Goal: Task Accomplishment & Management: Manage account settings

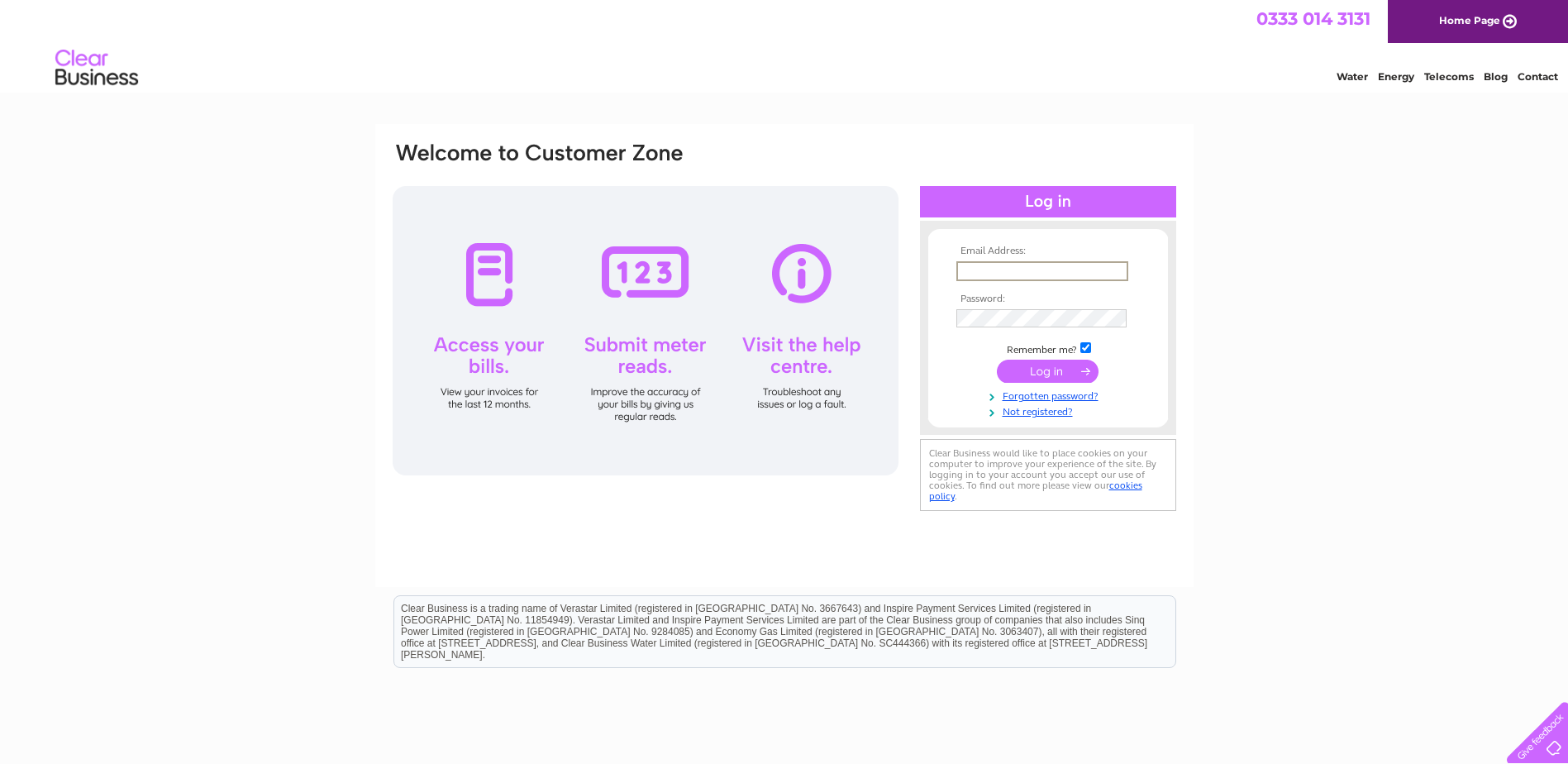
click at [1049, 271] on input "text" at bounding box center [1042, 270] width 172 height 20
click at [1370, 394] on div "Email Address: Password:" at bounding box center [784, 496] width 1568 height 746
click at [1046, 264] on input "text" at bounding box center [1042, 270] width 172 height 20
type input "accounts@bootleggerbars.com"
click at [1047, 377] on input "submit" at bounding box center [1047, 371] width 101 height 23
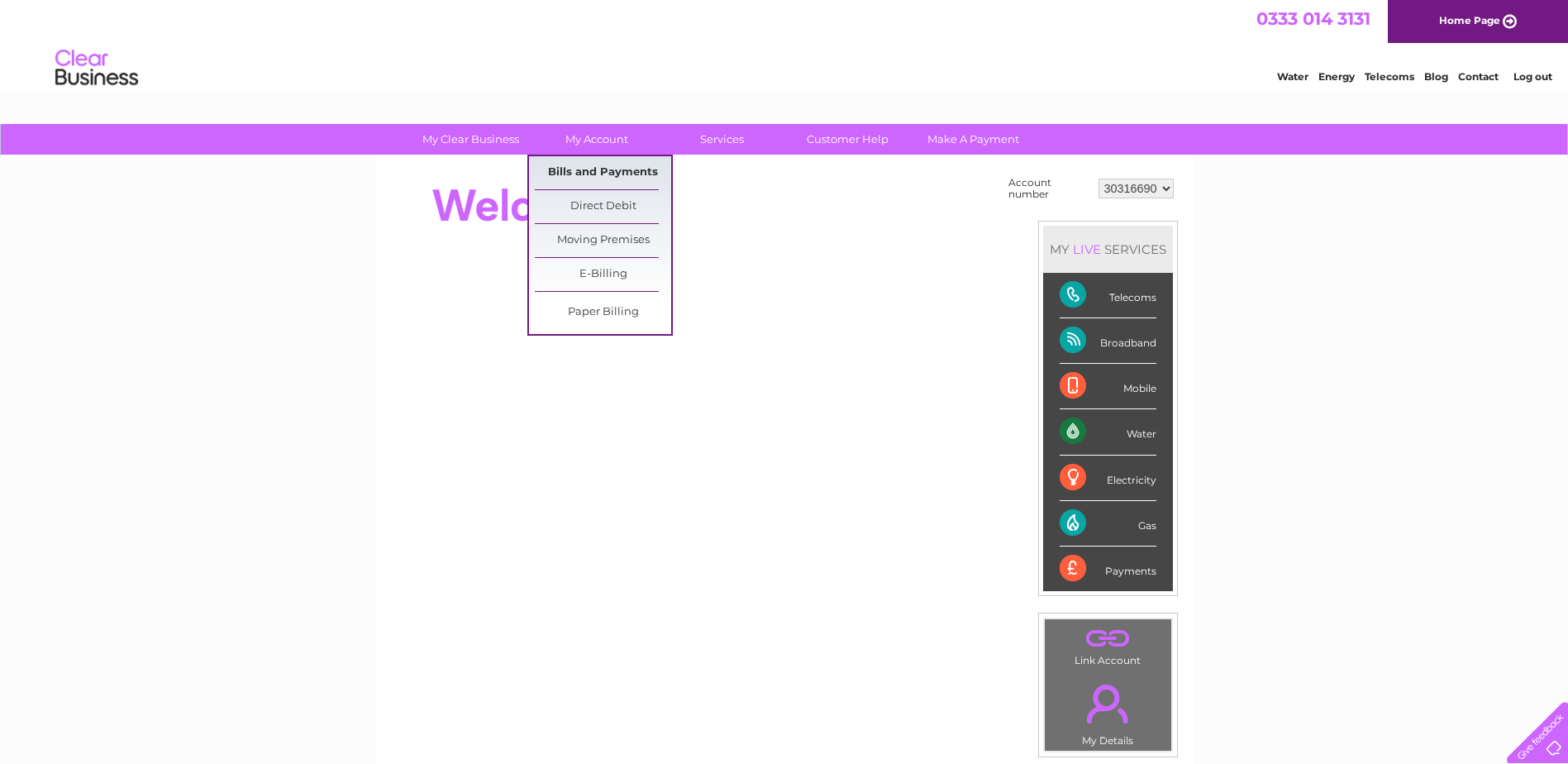
click at [608, 167] on link "Bills and Payments" at bounding box center [602, 173] width 136 height 33
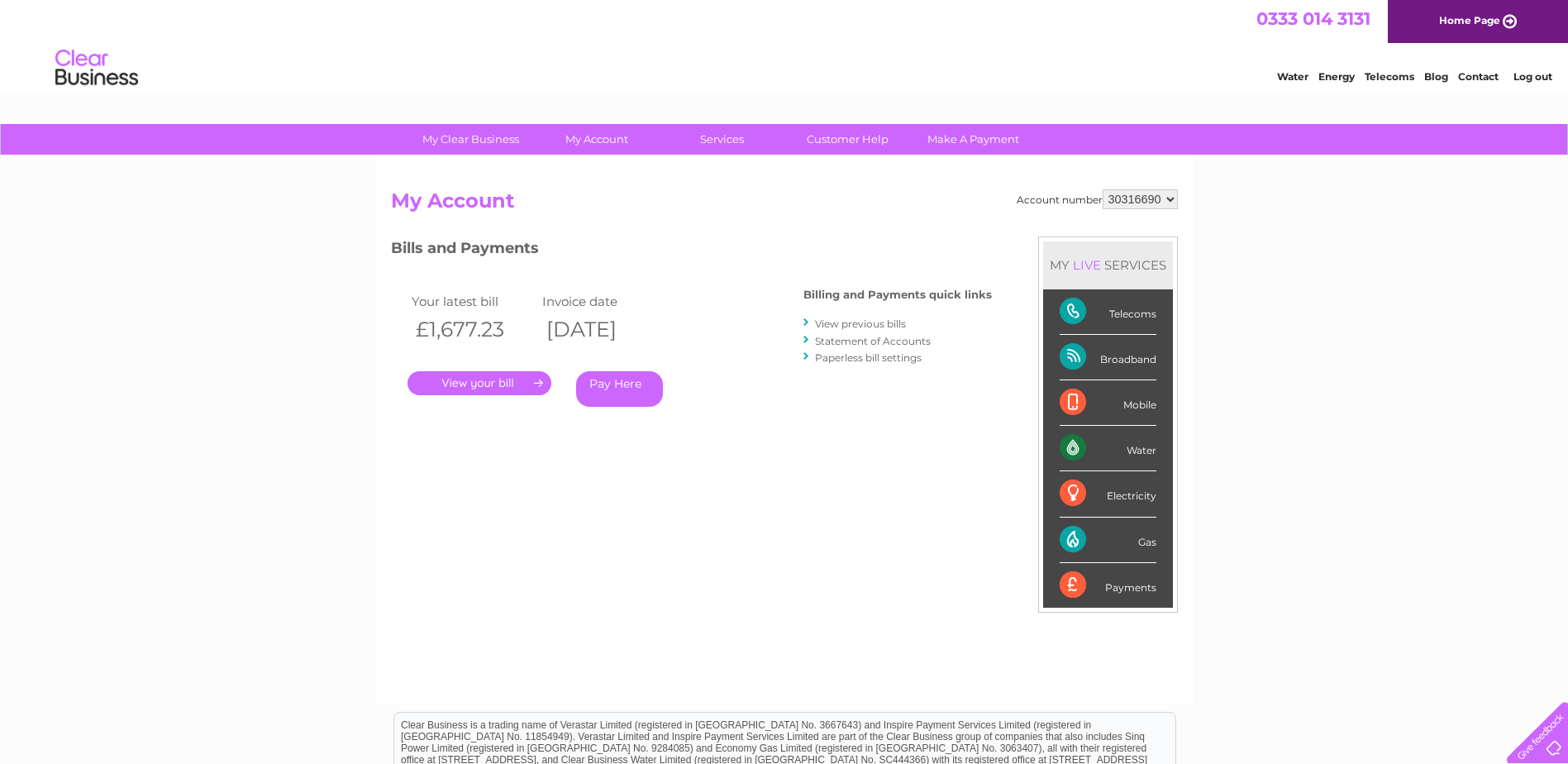
click at [495, 385] on link "." at bounding box center [480, 383] width 144 height 24
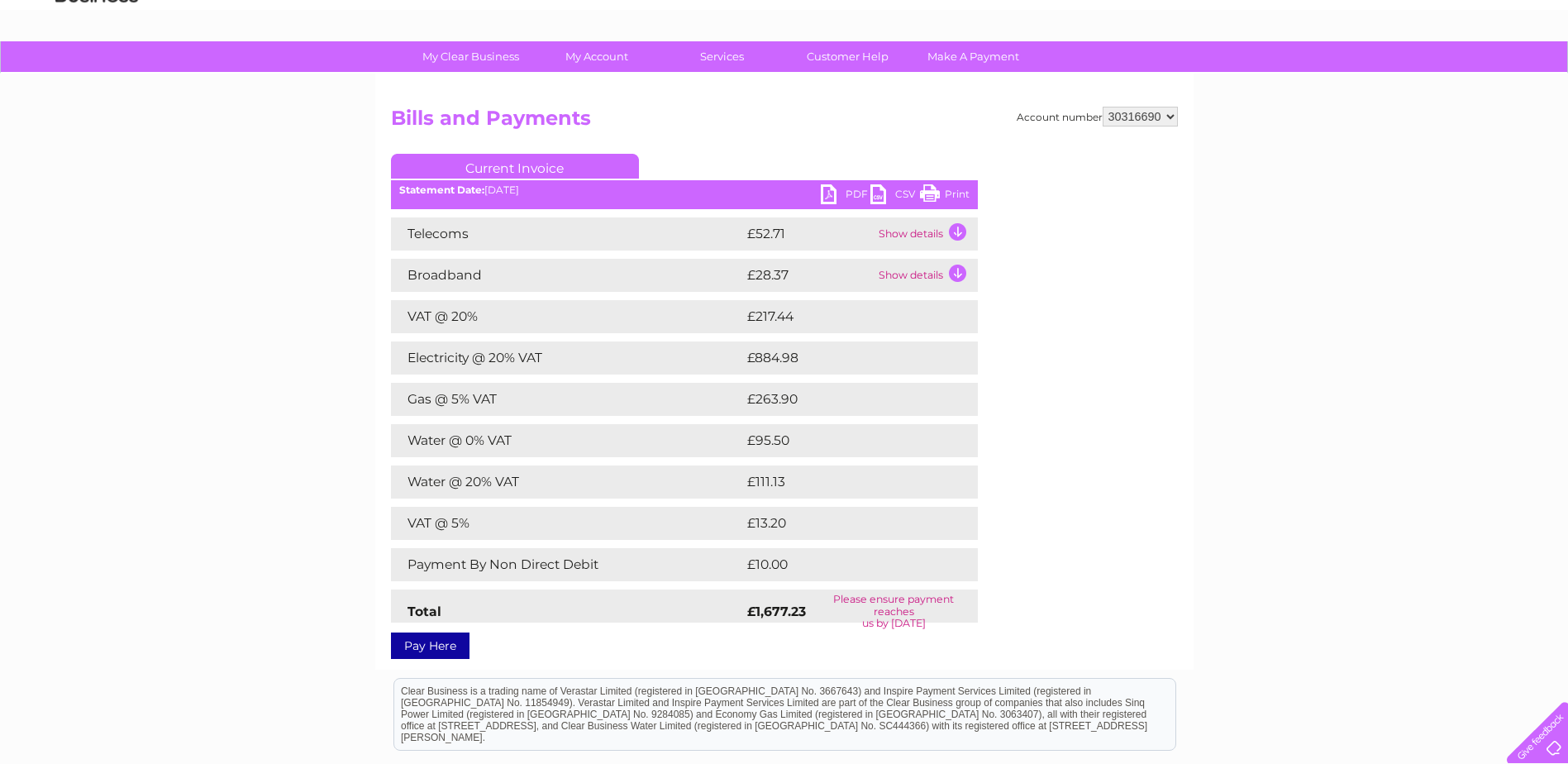
scroll to position [166, 0]
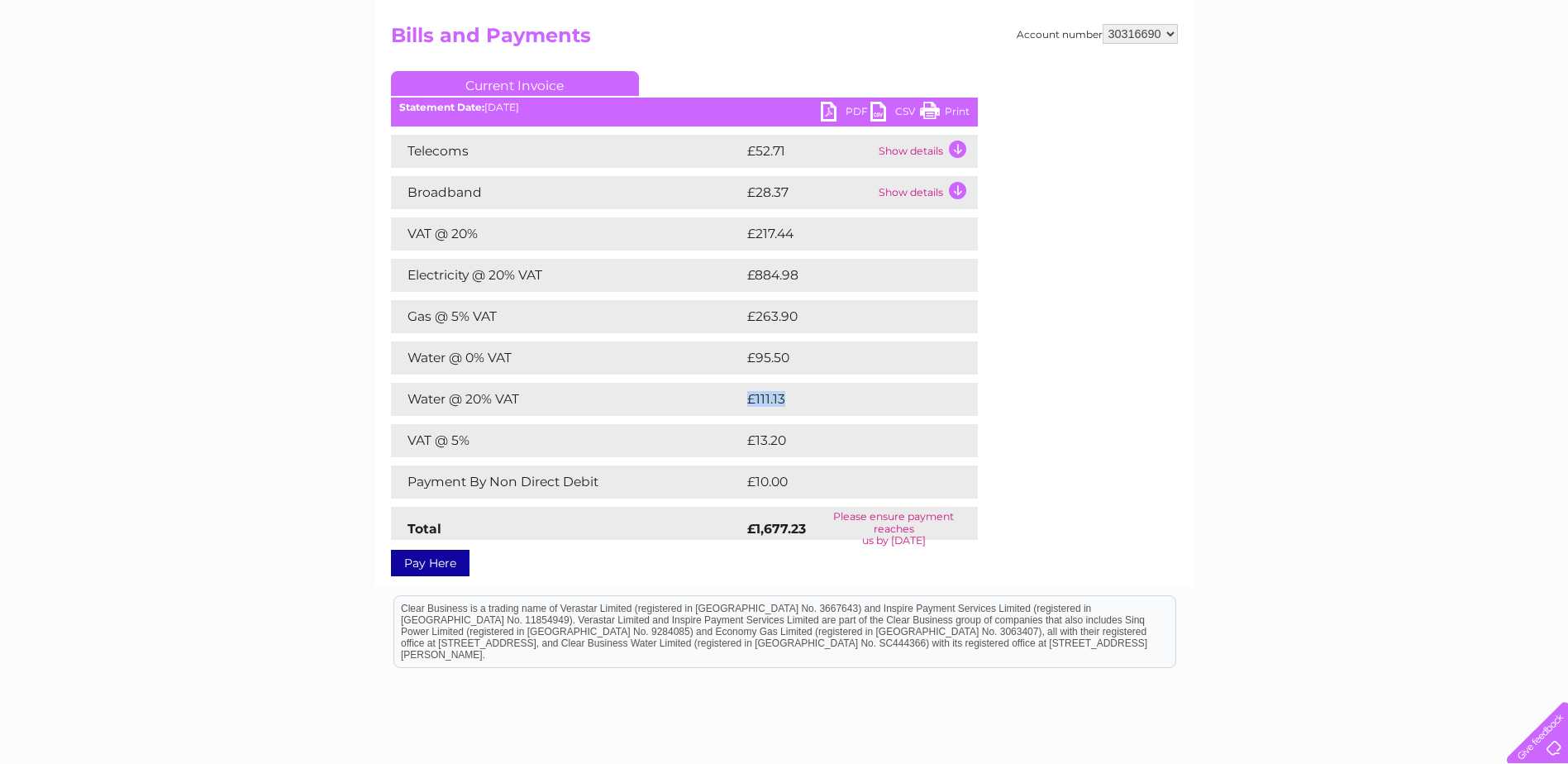
drag, startPoint x: 747, startPoint y: 396, endPoint x: 831, endPoint y: 397, distance: 84.0
click at [831, 397] on td "£111.13" at bounding box center [843, 399] width 199 height 33
click at [852, 113] on link "PDF" at bounding box center [845, 113] width 50 height 24
